Goal: Navigation & Orientation: Find specific page/section

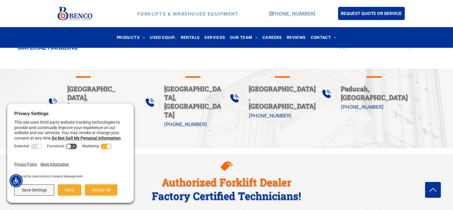
scroll to position [328, 0]
click at [97, 189] on button "Accept All" at bounding box center [101, 189] width 32 height 11
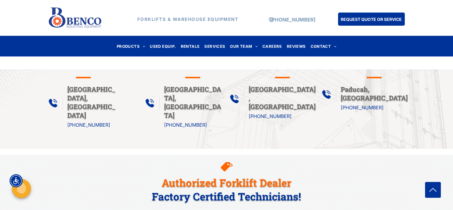
scroll to position [0, 0]
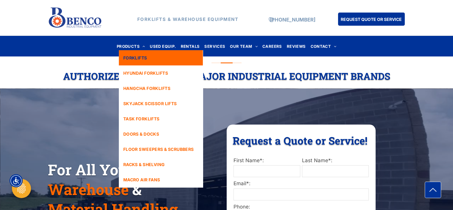
click at [134, 56] on span "FORKLIFTS" at bounding box center [135, 58] width 24 height 6
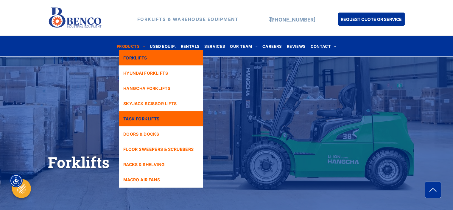
click at [145, 115] on span "TASK FORKLIFTS" at bounding box center [141, 118] width 36 height 6
